Goal: Task Accomplishment & Management: Use online tool/utility

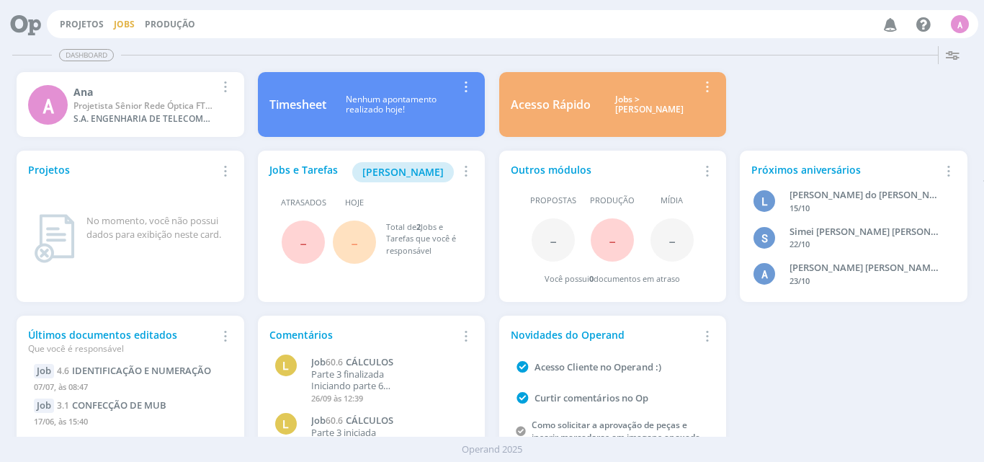
click at [121, 23] on link "Jobs" at bounding box center [124, 24] width 21 height 12
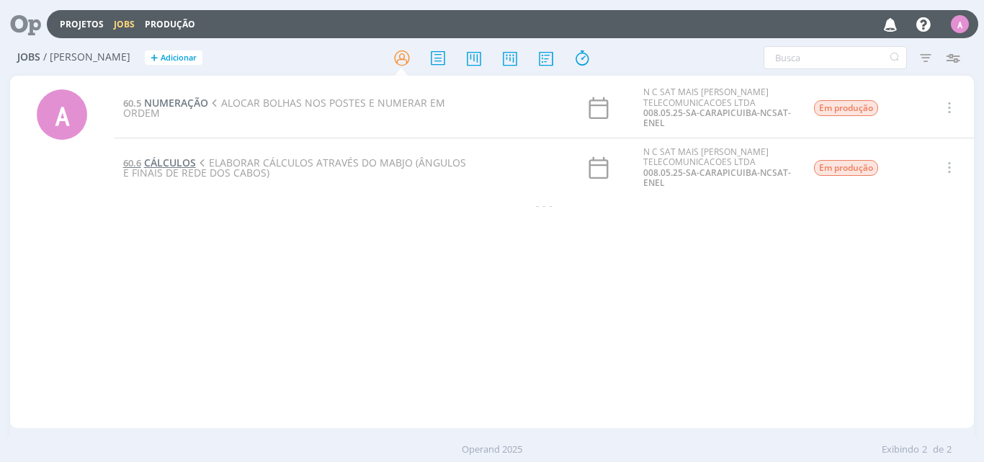
click at [155, 160] on span "CÁLCULOS" at bounding box center [170, 163] width 52 height 14
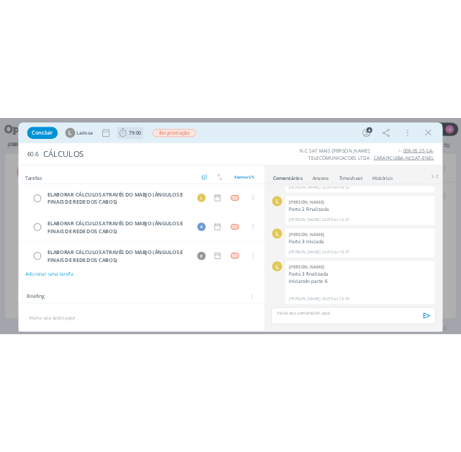
scroll to position [124, 0]
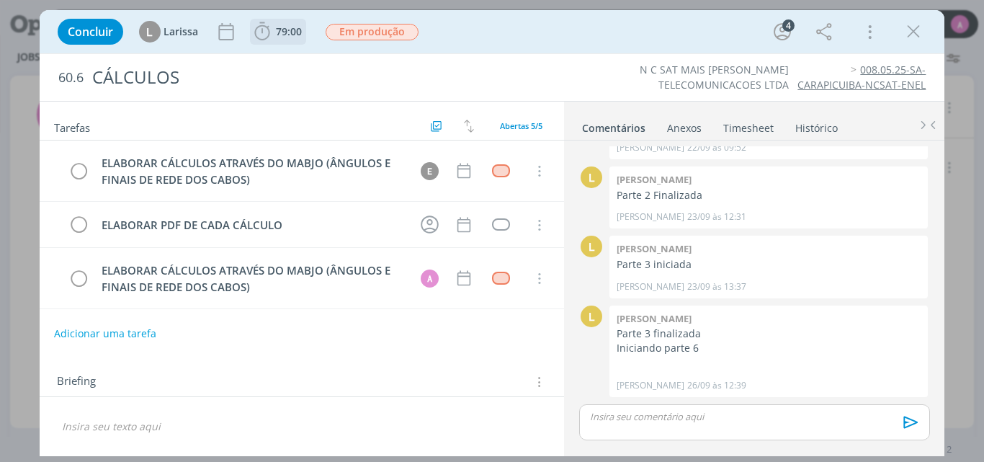
click at [273, 35] on b "79:00" at bounding box center [289, 32] width 32 height 10
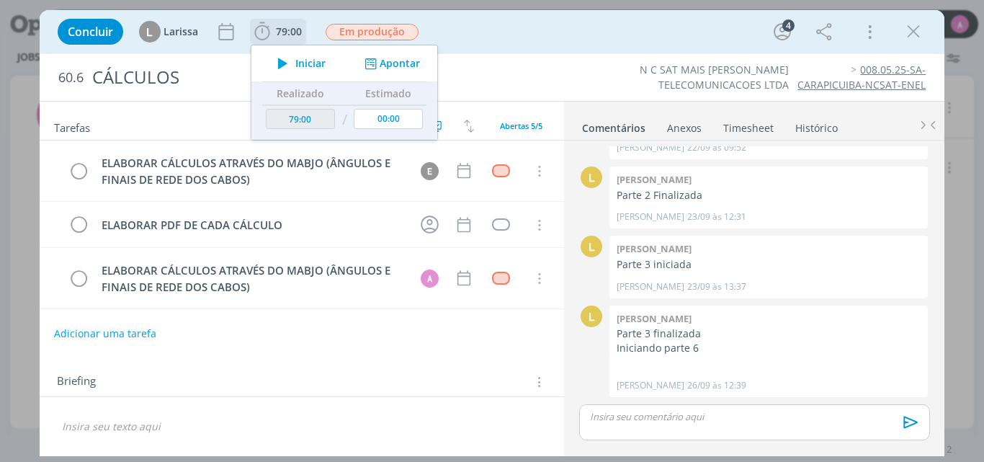
click at [279, 61] on icon "dialog" at bounding box center [282, 63] width 25 height 19
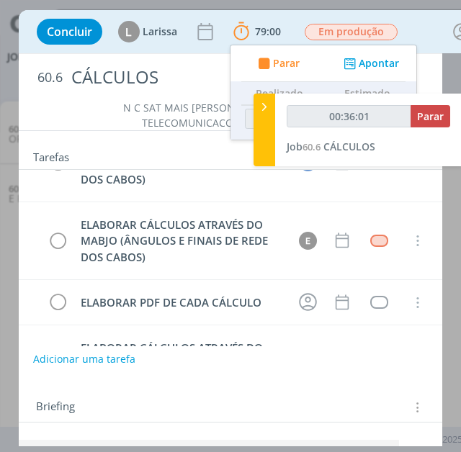
type input "00:36:18"
